Goal: Information Seeking & Learning: Learn about a topic

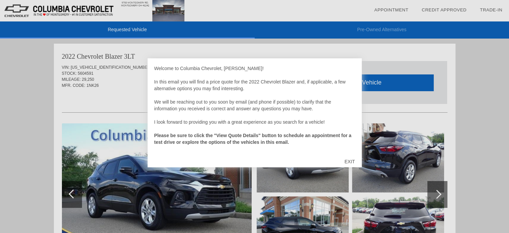
click at [348, 163] on div "EXIT" at bounding box center [350, 161] width 24 height 20
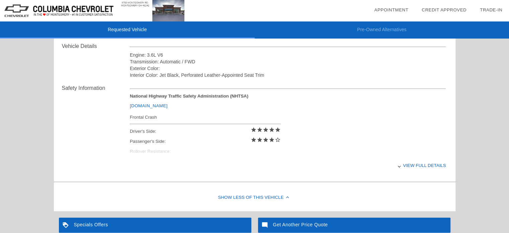
scroll to position [237, 0]
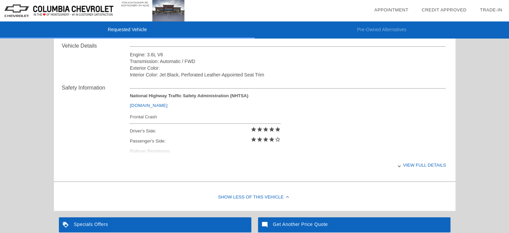
click at [418, 158] on div "View full details" at bounding box center [288, 165] width 317 height 16
click at [419, 164] on div "View less details" at bounding box center [288, 165] width 317 height 16
click at [419, 164] on div "View full details" at bounding box center [288, 165] width 317 height 16
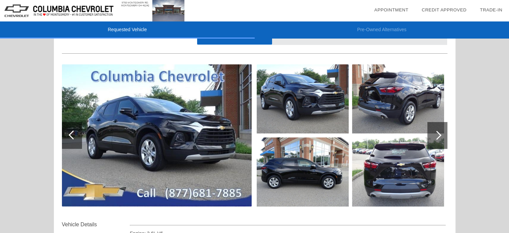
scroll to position [56, 0]
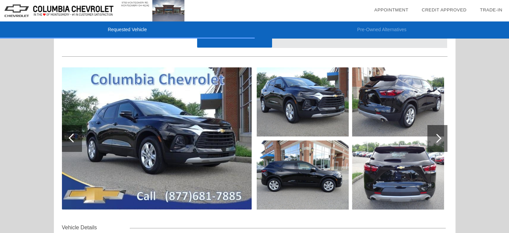
click at [433, 132] on div at bounding box center [438, 138] width 20 height 27
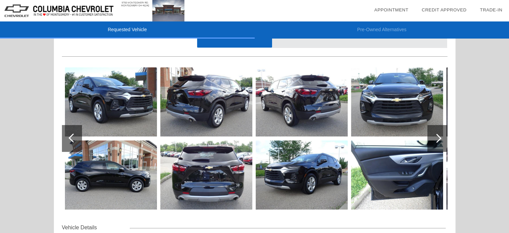
click at [433, 132] on div at bounding box center [438, 138] width 20 height 27
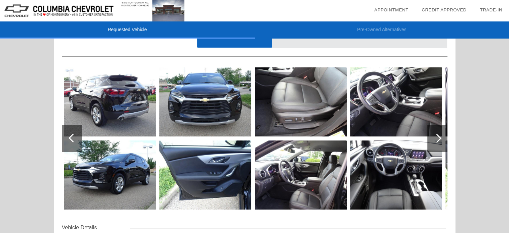
click at [437, 137] on div at bounding box center [437, 138] width 9 height 9
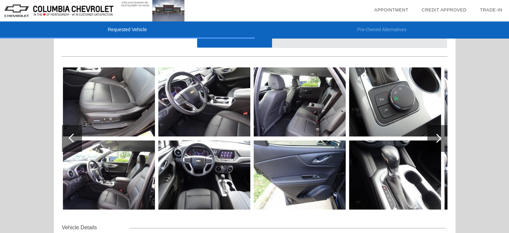
click at [408, 113] on img at bounding box center [395, 101] width 92 height 69
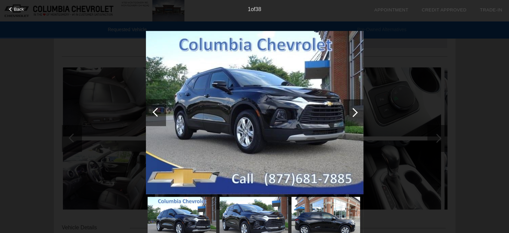
click at [296, 124] on img at bounding box center [255, 112] width 218 height 163
click at [351, 113] on div at bounding box center [353, 112] width 9 height 9
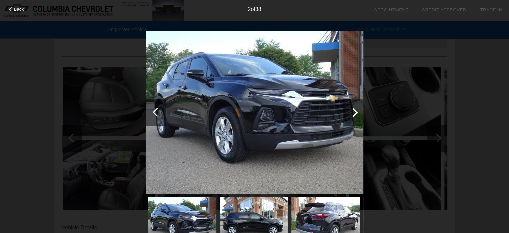
click at [356, 112] on div at bounding box center [353, 112] width 9 height 9
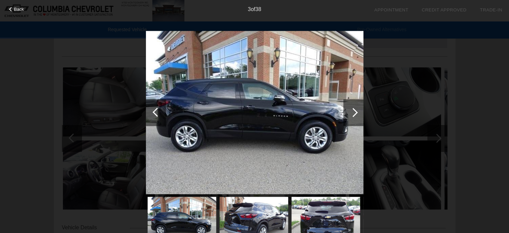
click at [356, 112] on div at bounding box center [353, 112] width 9 height 9
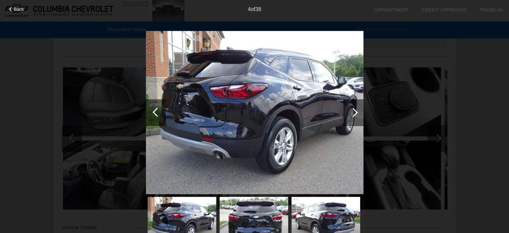
click at [356, 112] on div at bounding box center [353, 112] width 9 height 9
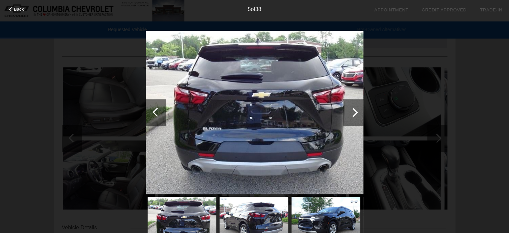
click at [356, 112] on div at bounding box center [353, 112] width 9 height 9
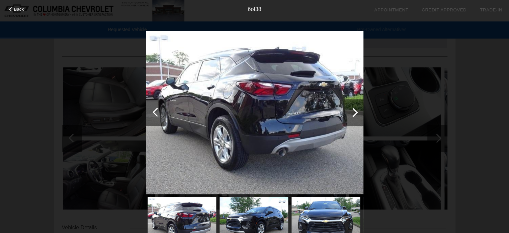
click at [155, 114] on div at bounding box center [157, 112] width 9 height 9
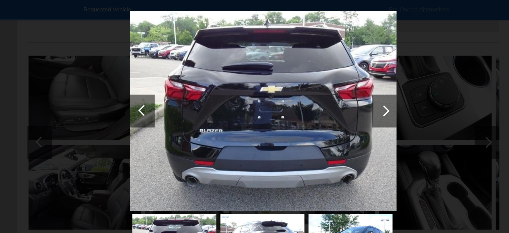
click at [355, 116] on div at bounding box center [354, 112] width 20 height 27
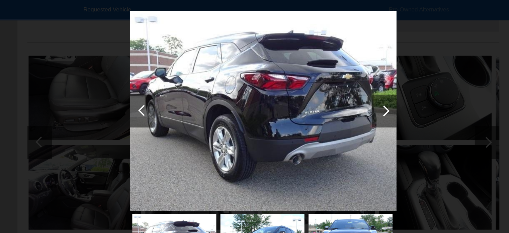
click at [353, 114] on div at bounding box center [353, 112] width 9 height 9
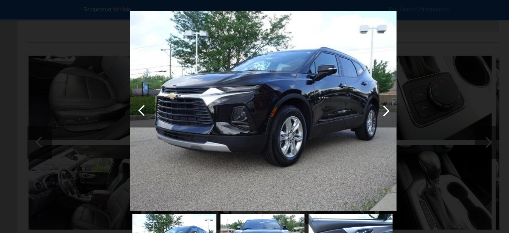
click at [353, 114] on div at bounding box center [353, 112] width 9 height 9
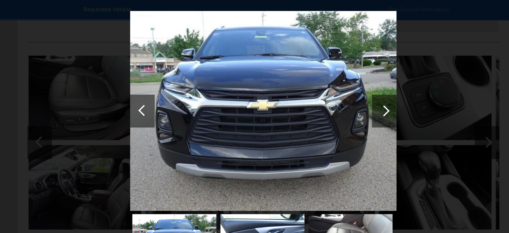
click at [353, 114] on div at bounding box center [353, 112] width 9 height 9
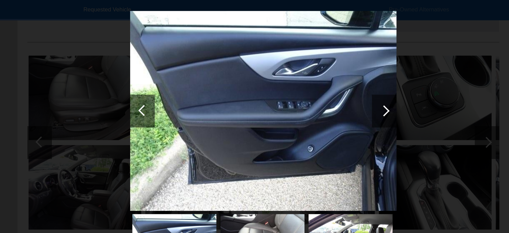
click at [353, 114] on div at bounding box center [353, 112] width 9 height 9
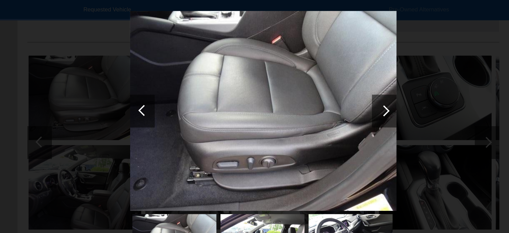
click at [353, 114] on div at bounding box center [353, 112] width 9 height 9
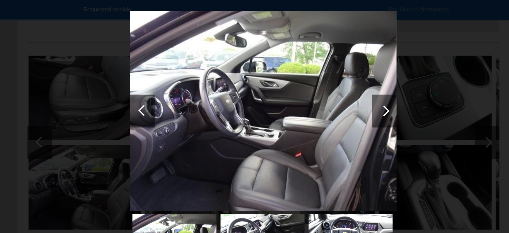
click at [353, 114] on div at bounding box center [353, 112] width 9 height 9
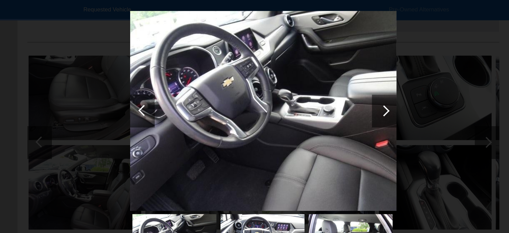
click at [293, 114] on img at bounding box center [255, 112] width 218 height 163
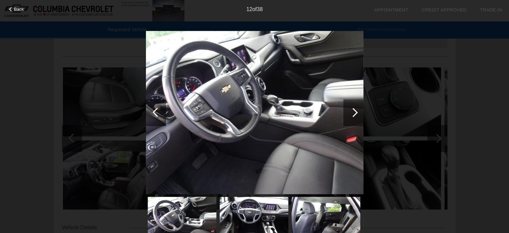
click at [352, 113] on div at bounding box center [353, 112] width 9 height 9
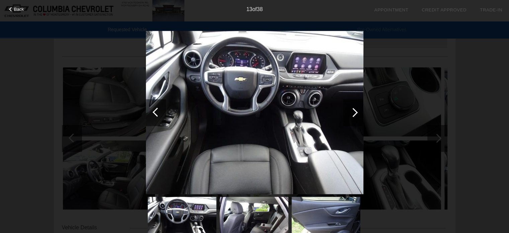
click at [355, 112] on div at bounding box center [353, 112] width 9 height 9
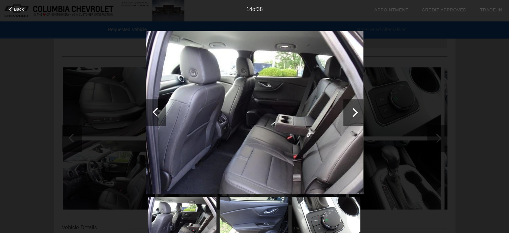
click at [355, 112] on div at bounding box center [353, 112] width 9 height 9
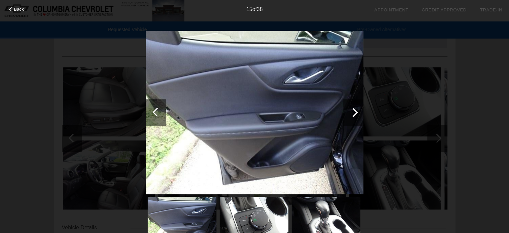
click at [355, 112] on div at bounding box center [353, 112] width 9 height 9
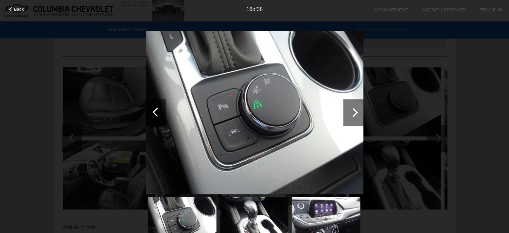
click at [82, 144] on div "Back 16 of 38" at bounding box center [254, 116] width 509 height 233
